Goal: Task Accomplishment & Management: Manage account settings

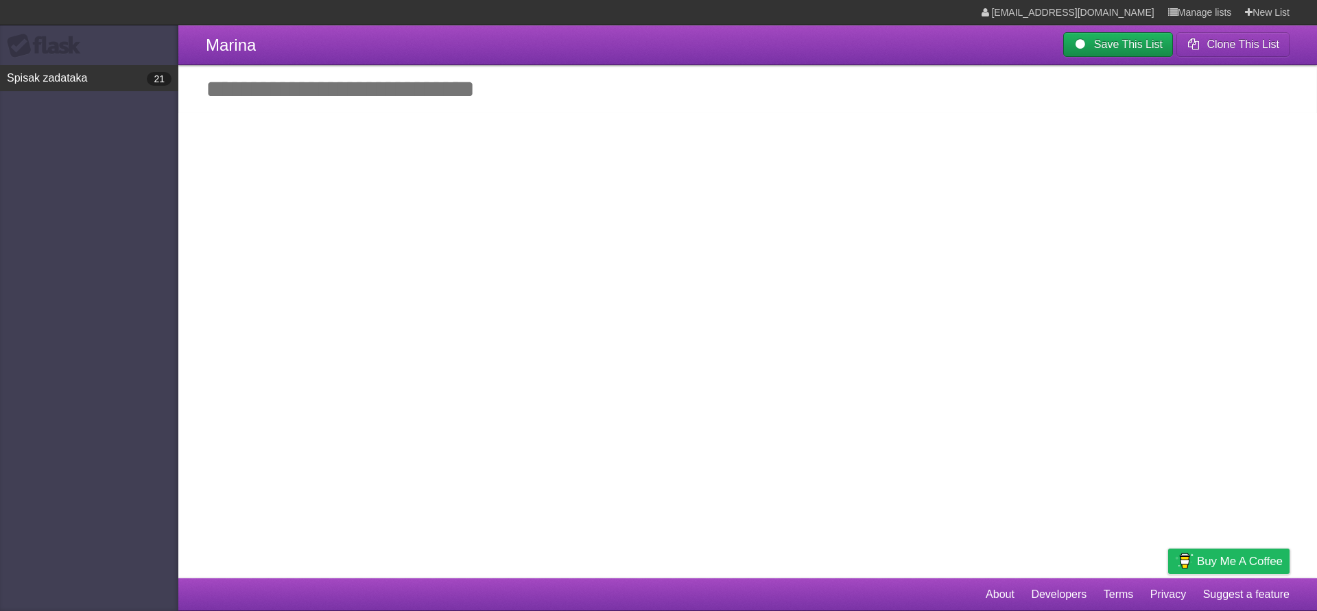
click at [49, 77] on link "Spisak zadataka 21" at bounding box center [89, 78] width 178 height 26
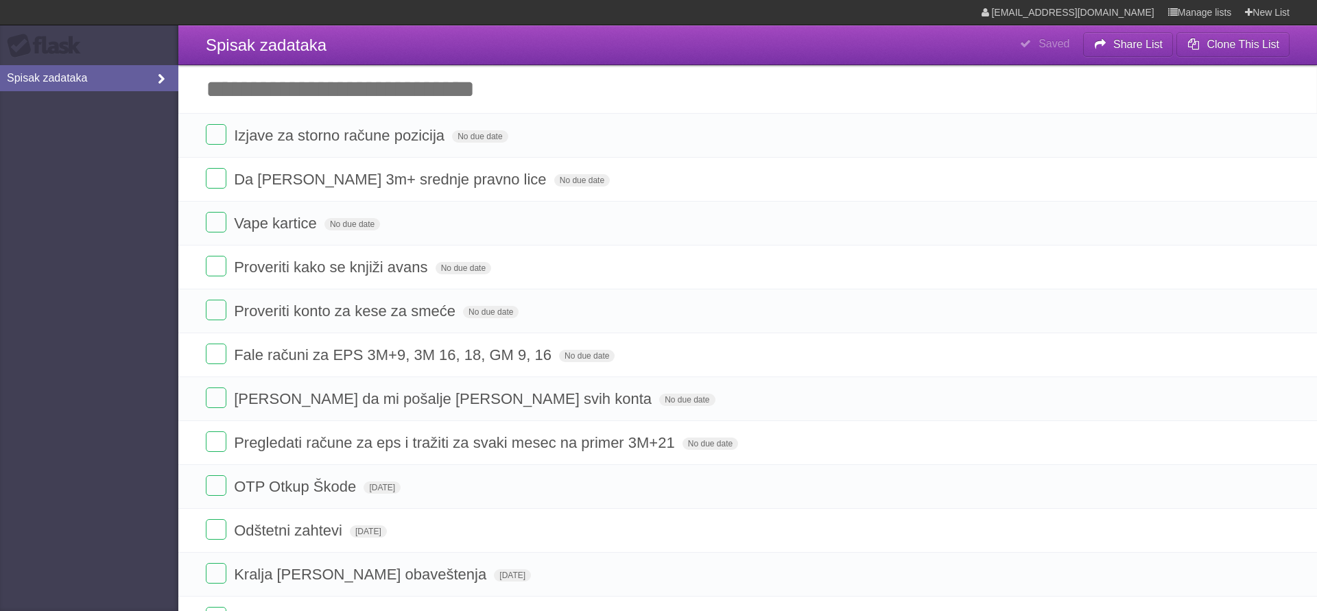
click at [19, 80] on link "Spisak zadataka" at bounding box center [89, 78] width 178 height 26
type span "Wed Aug 27 2025"
type span "Tue Aug 26 2025"
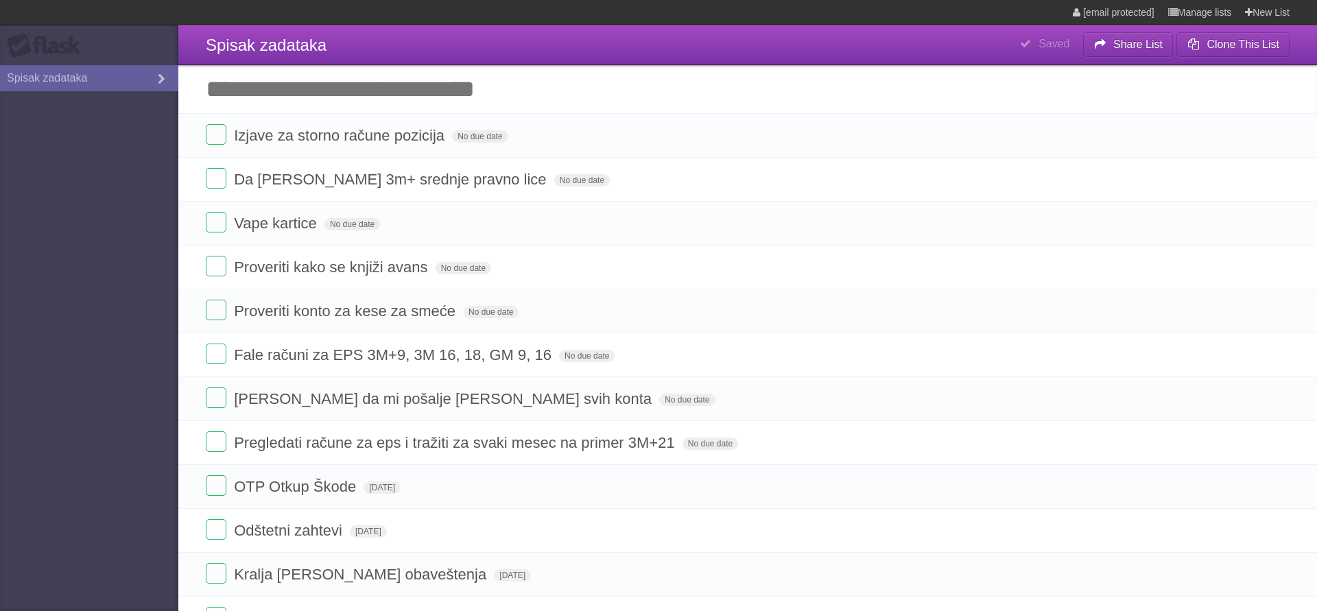
type span "Tue Aug 26 2025"
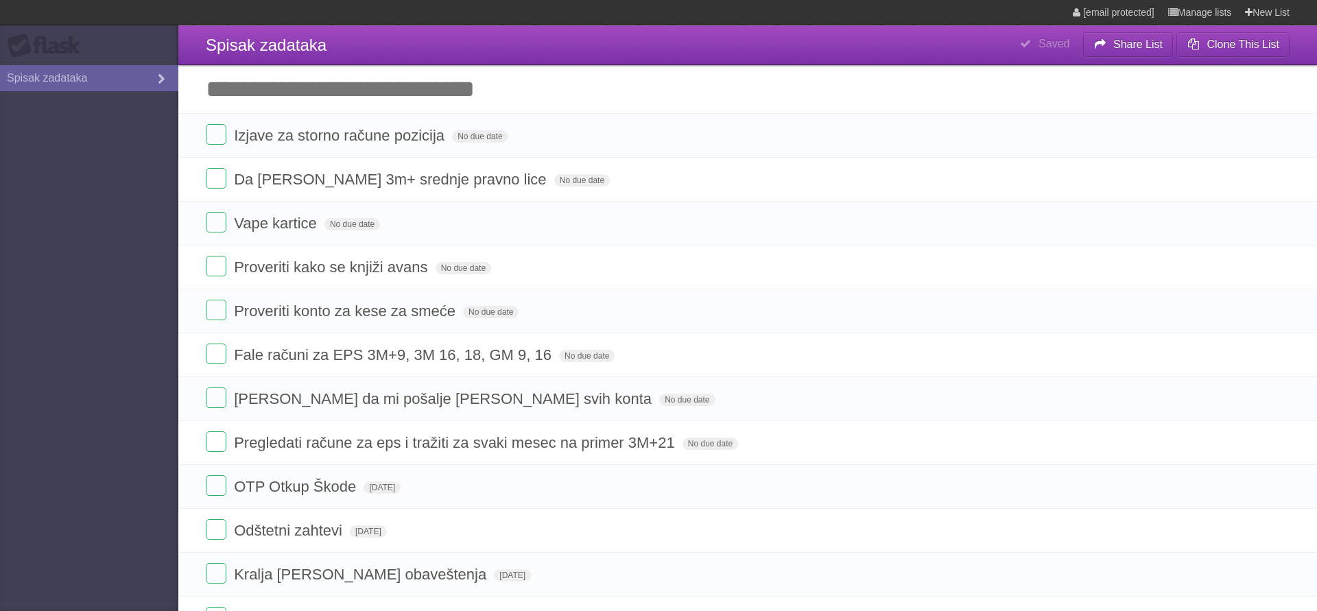
type span "Tue Aug 26 2025"
